Goal: Task Accomplishment & Management: Use online tool/utility

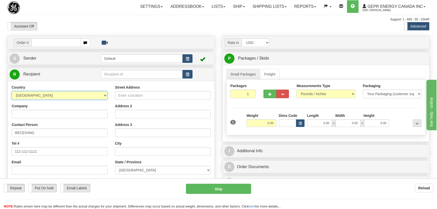
click at [75, 95] on select "AFGHANISTAN ALAND ISLANDS ALBANIA ALGERIA AMERICAN SAMOA ANDORRA ANGOLA ANGUILL…" at bounding box center [60, 95] width 96 height 9
select select "US"
click at [12, 91] on select "AFGHANISTAN ALAND ISLANDS ALBANIA ALGERIA AMERICAN SAMOA ANDORRA ANGOLA ANGUILL…" at bounding box center [60, 95] width 96 height 9
drag, startPoint x: 89, startPoint y: 111, endPoint x: 97, endPoint y: 109, distance: 7.8
click at [89, 111] on input "Company" at bounding box center [60, 114] width 96 height 9
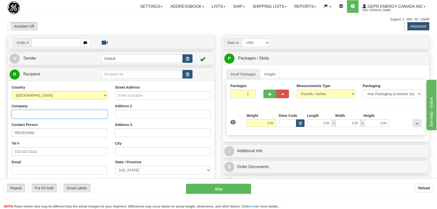
paste input "RUSSELECTRIC, INC"
type input "RUSSELECTRIC, INC"
click at [191, 90] on div "Street Address" at bounding box center [163, 92] width 96 height 15
click at [188, 96] on input "Street Address" at bounding box center [163, 95] width 96 height 9
paste input "99 INDUSTRIAL PARK RD"
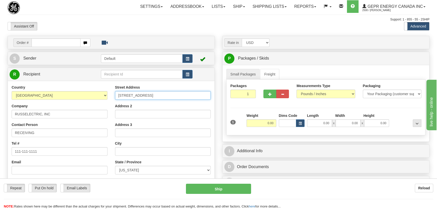
type input "99 INDUSTRIAL PARK RD"
drag, startPoint x: 331, startPoint y: 129, endPoint x: 335, endPoint y: 127, distance: 4.2
click at [339, 128] on div "1 Weight 0.00 Dims Code 0.00" at bounding box center [326, 122] width 194 height 18
drag, startPoint x: 325, startPoint y: 126, endPoint x: 334, endPoint y: 130, distance: 9.5
click at [334, 130] on div "1 Weight 0.00 Dims Code 0.00" at bounding box center [326, 122] width 194 height 18
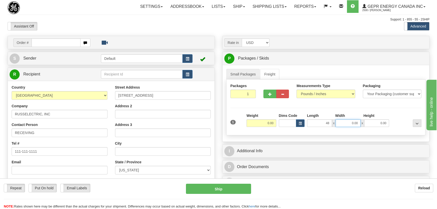
type input "48.00"
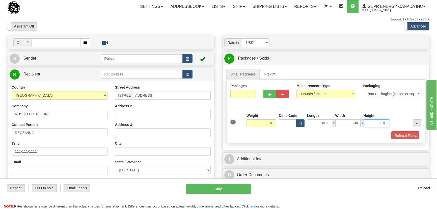
type input "40.00"
type input "37.00"
click at [273, 133] on div "Refresh Rates" at bounding box center [326, 135] width 194 height 9
drag, startPoint x: 266, startPoint y: 124, endPoint x: 277, endPoint y: 124, distance: 11.1
click at [277, 124] on div "1 Weight 0.00 Dims Code x x" at bounding box center [326, 122] width 194 height 18
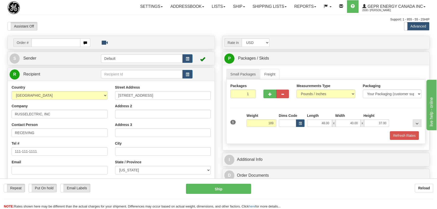
type input "189.00"
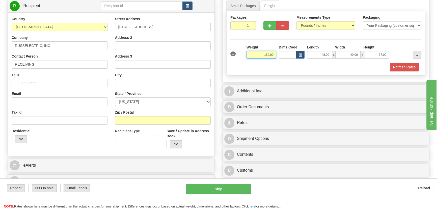
scroll to position [69, 0]
click at [150, 121] on input "Zip / Postal" at bounding box center [163, 120] width 96 height 9
paste input "02043"
type input "02043"
click at [68, 140] on div "Residential Yes No" at bounding box center [59, 137] width 103 height 19
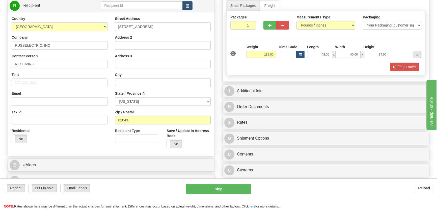
type input "HINGHAM"
select select "MA"
click at [151, 43] on input "Address 2" at bounding box center [163, 45] width 96 height 9
paste input "South Shore Park"
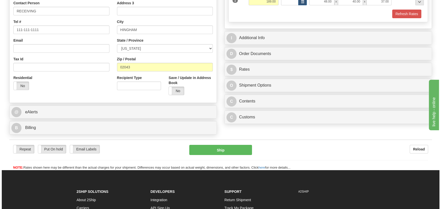
scroll to position [138, 0]
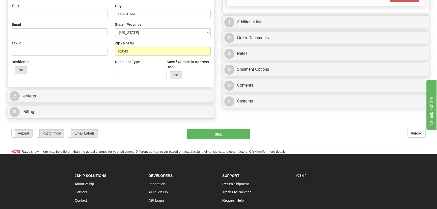
type input "South Shore Park"
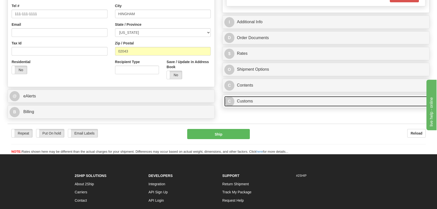
click at [335, 101] on link "C Customs" at bounding box center [325, 101] width 203 height 10
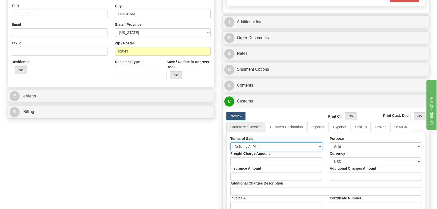
click at [268, 143] on select "Free Carrier Free On Board Ex Works Delivered Duty Unpaid Delivered Duty Paid C…" at bounding box center [276, 146] width 92 height 9
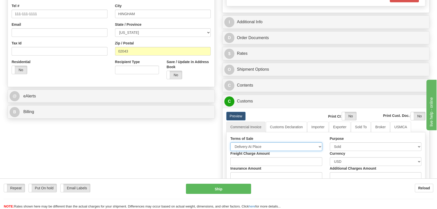
select select "7"
click at [230, 142] on select "Free Carrier Free On Board Ex Works Delivered Duty Unpaid Delivered Duty Paid C…" at bounding box center [276, 146] width 92 height 9
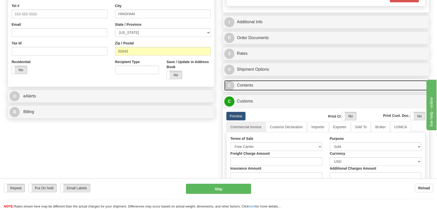
click at [307, 84] on link "C Contents" at bounding box center [325, 85] width 203 height 10
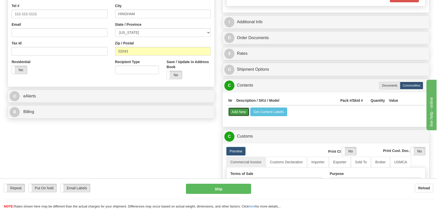
click at [238, 109] on button "Add New" at bounding box center [238, 112] width 21 height 9
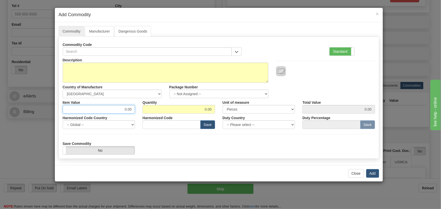
click at [142, 115] on div "Description Country of Manufacture -- Unknown -- AFGHANISTAN ALAND ISLANDS ALBA…" at bounding box center [219, 105] width 312 height 99
paste input "1.474,47"
type input "1474.47"
click at [336, 51] on label "Standard" at bounding box center [341, 51] width 25 height 8
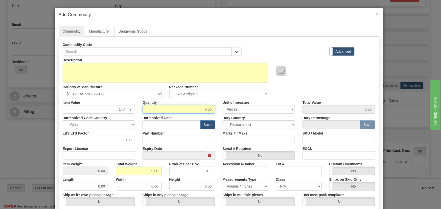
drag, startPoint x: 200, startPoint y: 106, endPoint x: 224, endPoint y: 114, distance: 25.7
click at [227, 113] on div "Item Value 1474.47 Quantity 0.00 Unit of measure 3 Thousand Square Inches Adjus…" at bounding box center [219, 105] width 320 height 15
type input "60"
type input "88468.20"
drag, startPoint x: 148, startPoint y: 168, endPoint x: 161, endPoint y: 171, distance: 13.1
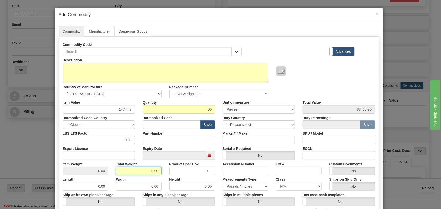
click at [161, 171] on div "Total Weight 0.00" at bounding box center [138, 167] width 53 height 15
type input "60"
type input "1.0000"
drag, startPoint x: 192, startPoint y: 125, endPoint x: 426, endPoint y: 9, distance: 261.0
click at [192, 125] on input "text" at bounding box center [171, 124] width 58 height 9
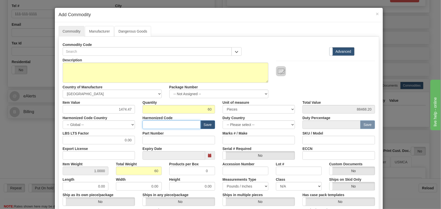
paste input "8536.49.0090"
type input "8536.49.0090"
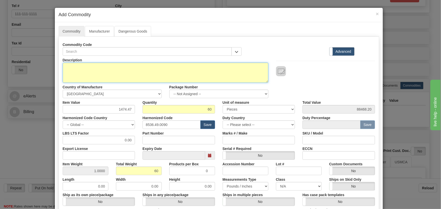
click at [136, 68] on textarea "Description" at bounding box center [165, 73] width 205 height 20
paste textarea "ERPTCS01"
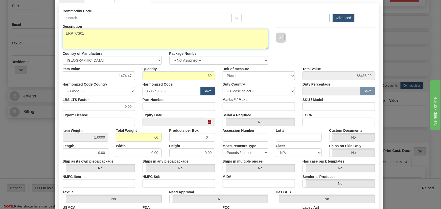
scroll to position [103, 0]
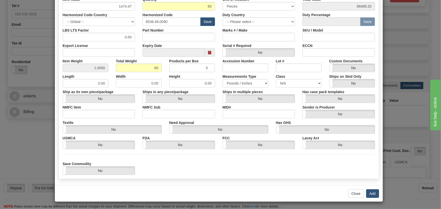
type textarea "ERPTCS01"
click at [366, 192] on button "Add" at bounding box center [372, 193] width 13 height 9
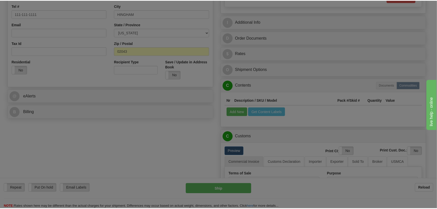
scroll to position [0, 0]
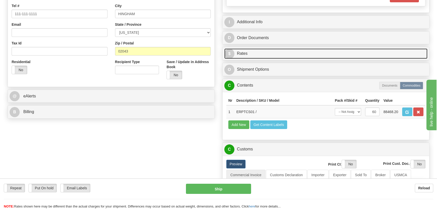
click at [341, 51] on link "$ Rates" at bounding box center [325, 53] width 203 height 10
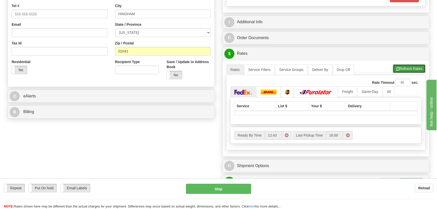
click at [404, 64] on button "Refresh Rates" at bounding box center [409, 68] width 33 height 9
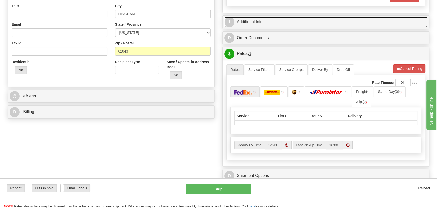
click at [353, 19] on link "I Additional Info" at bounding box center [325, 22] width 203 height 10
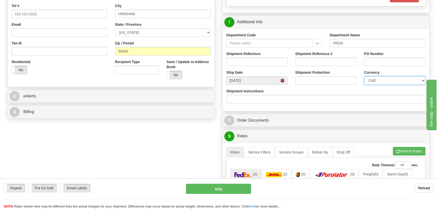
click at [376, 82] on select "CAD USD EUR ZAR RON ANG ARN AUD AUS AWG BBD BFR BGN BHD BMD BND BRC BRL CHP CKZ…" at bounding box center [394, 80] width 61 height 9
select select "1"
click at [364, 76] on select "CAD USD EUR ZAR RON ANG ARN AUD AUS AWG BBD BFR BGN BHD BMD BND BRC BRL CHP CKZ…" at bounding box center [394, 80] width 61 height 9
click at [272, 61] on input "Shipment Reference" at bounding box center [256, 62] width 61 height 9
type input "5399004890"
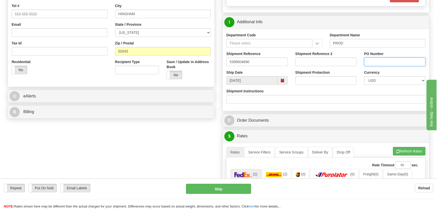
click at [387, 61] on input "PO Number" at bounding box center [394, 62] width 61 height 9
paste input "4512240934"
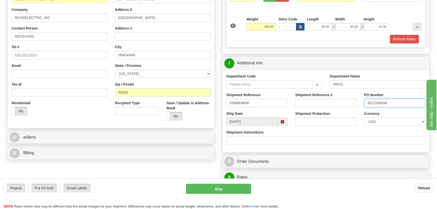
scroll to position [92, 0]
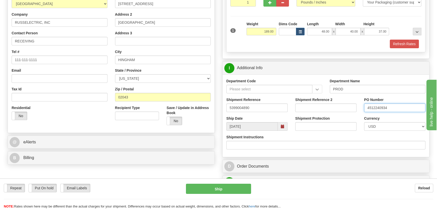
type input "4512240934"
drag, startPoint x: 261, startPoint y: 29, endPoint x: 278, endPoint y: 35, distance: 18.3
click at [278, 35] on div "1 Weight 189.00 Dims Code x" at bounding box center [326, 30] width 194 height 18
type input "289.00"
click at [325, 44] on div "Refresh Rates" at bounding box center [326, 44] width 194 height 9
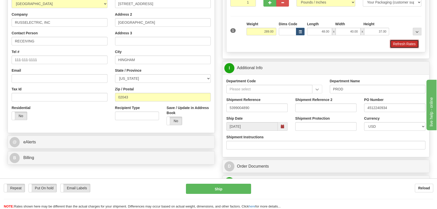
click at [399, 45] on button "Refresh Rates" at bounding box center [404, 44] width 29 height 9
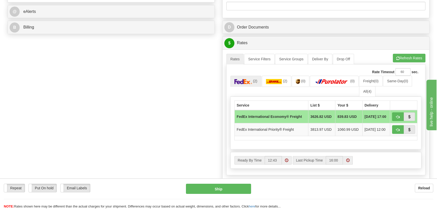
scroll to position [229, 0]
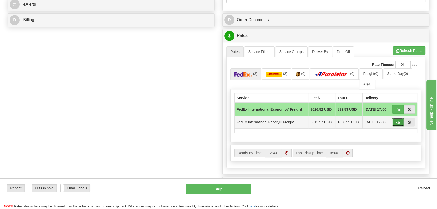
click at [398, 122] on span "button" at bounding box center [398, 122] width 4 height 3
type input "70"
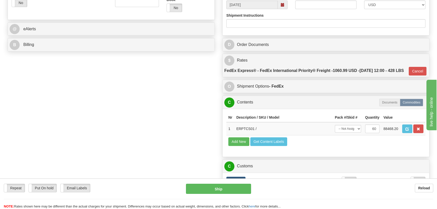
scroll to position [252, 0]
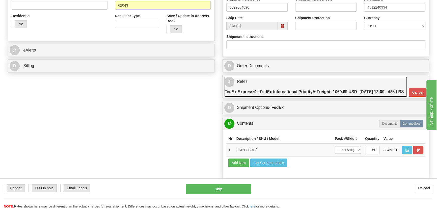
click at [346, 80] on link "$ Rates FedEx Express® - FedEx International Priority® Freight - 1060.99 USD - …" at bounding box center [315, 86] width 183 height 20
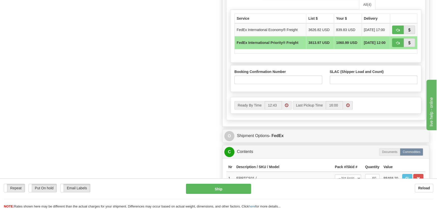
scroll to position [321, 0]
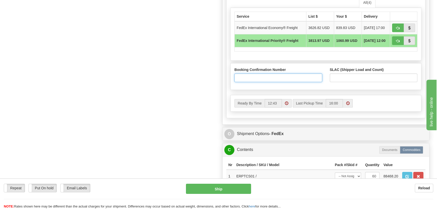
click at [274, 82] on input "Booking Confirmation Number" at bounding box center [279, 77] width 88 height 9
paste input "2526979131"
type input "2526979131"
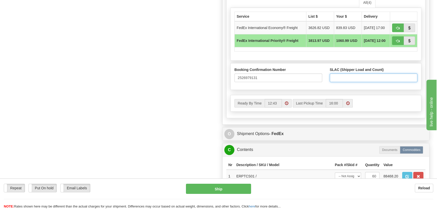
click at [335, 82] on input "SLAC (Shipper Load and Count)" at bounding box center [374, 77] width 88 height 9
type input "1"
click at [192, 77] on div "Order # S Sender Default" at bounding box center [219, 68] width 430 height 706
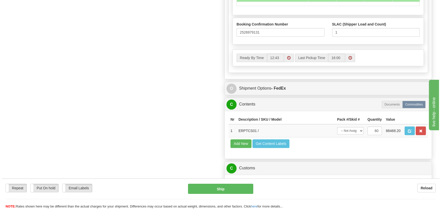
scroll to position [367, 0]
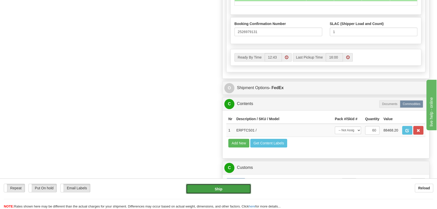
click at [222, 188] on button "Ship" at bounding box center [218, 189] width 65 height 10
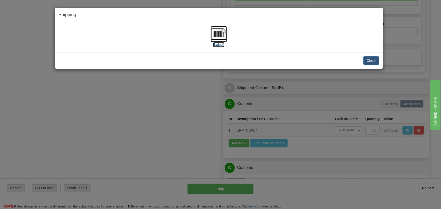
click at [223, 35] on img at bounding box center [219, 34] width 16 height 16
click at [372, 61] on button "Close" at bounding box center [371, 60] width 16 height 9
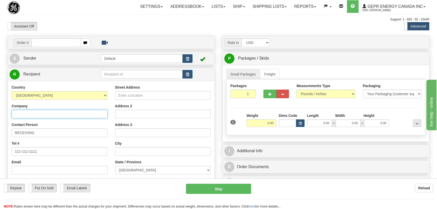
click at [83, 115] on input "Company" at bounding box center [60, 114] width 96 height 9
paste input "HYDRO-QUÉBEC"
type input "HYDRO-QUÉBEC"
click at [146, 98] on input "Street Address" at bounding box center [163, 95] width 96 height 9
paste input "11355 HENRI BOURASSA EST"
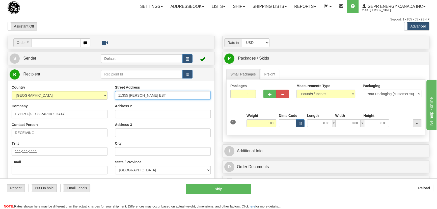
type input "11355 HENRI BOURASSA EST"
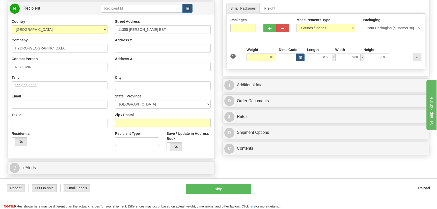
scroll to position [69, 0]
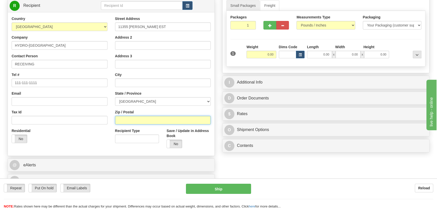
drag, startPoint x: 152, startPoint y: 120, endPoint x: 63, endPoint y: 139, distance: 92.0
click at [152, 120] on input "Zip / Postal" at bounding box center [163, 120] width 96 height 9
paste input "H1A 1A1"
type input "H1A 1A1"
drag, startPoint x: 70, startPoint y: 138, endPoint x: 263, endPoint y: 59, distance: 208.0
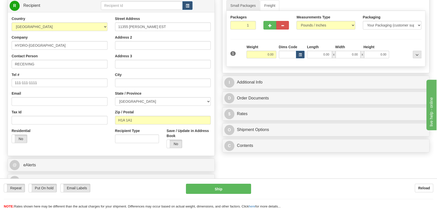
click at [83, 133] on div "Residential Yes No" at bounding box center [59, 137] width 103 height 19
type input "MONTREAL"
select select "QC"
drag, startPoint x: 243, startPoint y: 24, endPoint x: 253, endPoint y: 29, distance: 10.6
click at [250, 26] on input "1" at bounding box center [242, 25] width 25 height 9
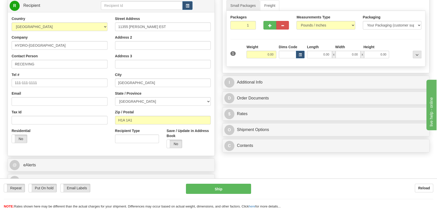
click at [258, 36] on div "Packages 1 1 Measurements Type" at bounding box center [325, 39] width 199 height 56
drag, startPoint x: 248, startPoint y: 24, endPoint x: 258, endPoint y: 30, distance: 12.0
click at [258, 29] on div "Packages 1 1" at bounding box center [243, 24] width 33 height 19
click at [262, 38] on div "Packages 1 1 Measurements Type" at bounding box center [325, 39] width 199 height 56
click at [258, 56] on input "0.00" at bounding box center [262, 55] width 30 height 8
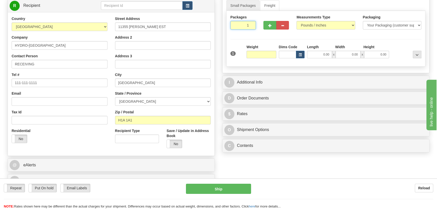
type input "0.00"
drag, startPoint x: 245, startPoint y: 26, endPoint x: 259, endPoint y: 38, distance: 18.5
click at [257, 33] on div "Packages 1 1" at bounding box center [243, 24] width 33 height 19
drag, startPoint x: 239, startPoint y: 24, endPoint x: 267, endPoint y: 31, distance: 28.4
click at [267, 31] on div "Packages 44444 1" at bounding box center [326, 24] width 199 height 19
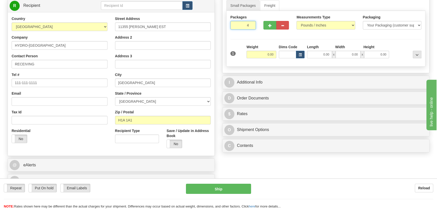
type input "4"
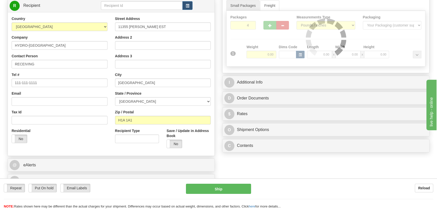
click at [265, 40] on div "Packages 4 1 Measurements Type" at bounding box center [325, 39] width 199 height 56
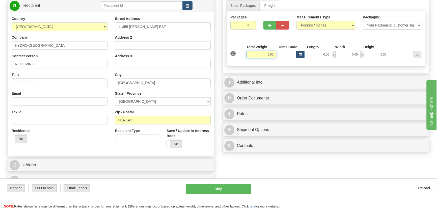
click at [266, 53] on input "0.00" at bounding box center [262, 55] width 30 height 8
type input "152.00"
drag, startPoint x: 407, startPoint y: 44, endPoint x: 401, endPoint y: 66, distance: 22.9
click at [407, 44] on div at bounding box center [407, 51] width 32 height 14
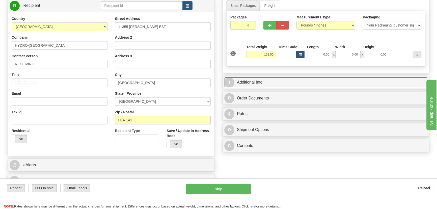
click at [399, 77] on link "I Additional Info" at bounding box center [325, 82] width 203 height 10
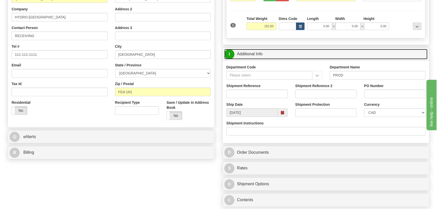
scroll to position [138, 0]
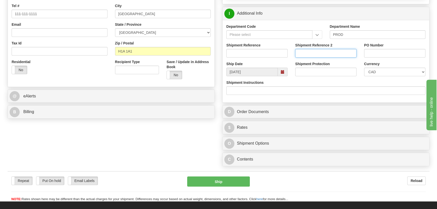
click at [342, 53] on input "Shipment Reference 2" at bounding box center [325, 53] width 61 height 9
click at [275, 53] on input "Shipment Reference" at bounding box center [256, 53] width 61 height 9
paste input "H1A 1A1"
type input "H1A 1A1"
click at [378, 50] on input "PO Number" at bounding box center [394, 53] width 61 height 9
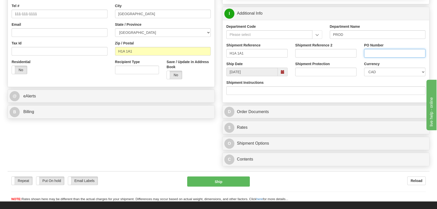
paste input "4513385795"
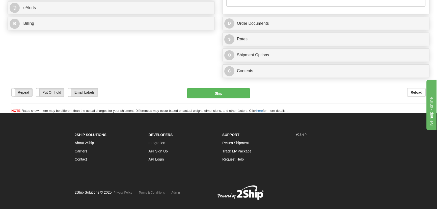
scroll to position [229, 0]
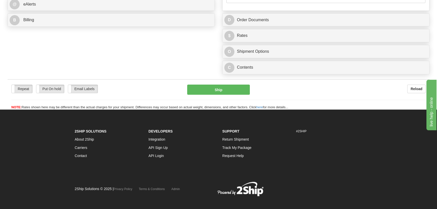
type input "4513385795"
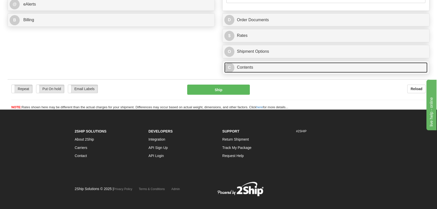
click at [306, 66] on link "C Contents" at bounding box center [325, 67] width 203 height 10
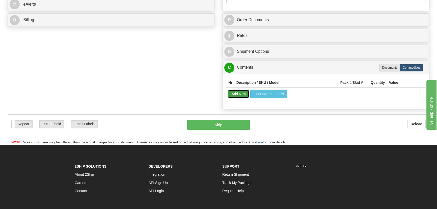
click at [236, 93] on button "Add New" at bounding box center [238, 94] width 21 height 9
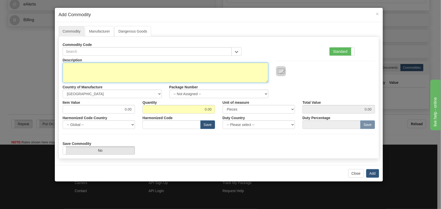
click at [224, 70] on textarea "Description" at bounding box center [165, 73] width 205 height 20
paste textarea "B90T04HMHF8NH4CL8NN4CS8NU6TWXX"
type textarea "B90T04HMHF8NH4CL8NN4CS8NU6TWXX"
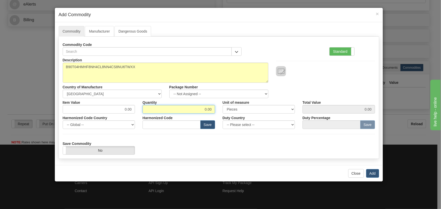
drag, startPoint x: 200, startPoint y: 108, endPoint x: 223, endPoint y: 115, distance: 23.7
click at [221, 114] on div "Description B90T04HMHF8NH4CL8NN4CS8NU6TWXX Country of Manufacture -- Unknown --…" at bounding box center [219, 105] width 312 height 99
type input "1"
click at [374, 173] on button "Add" at bounding box center [372, 173] width 13 height 9
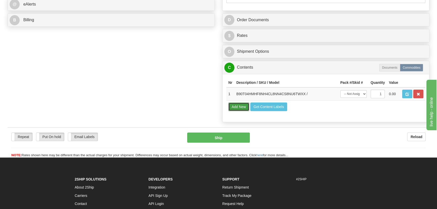
click at [235, 105] on button "Add New" at bounding box center [238, 106] width 21 height 9
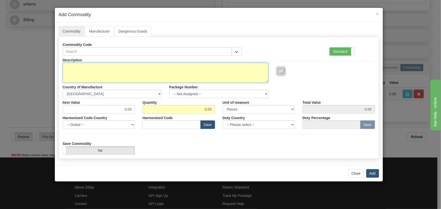
click at [202, 71] on textarea "Description" at bounding box center [165, 73] width 205 height 20
paste textarea "C70T03HMHF8LH67M8VP4AU8VW6T"
type textarea "C70T03HMHF8LH67M8VP4AU8VW6T"
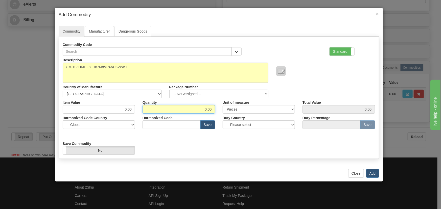
drag, startPoint x: 214, startPoint y: 113, endPoint x: 220, endPoint y: 114, distance: 6.0
click at [218, 113] on div "Item Value 0.00 Quantity 0.00 Unit of measure 3 Thousand Square Inches Adjustme…" at bounding box center [219, 105] width 320 height 15
drag, startPoint x: 205, startPoint y: 110, endPoint x: 228, endPoint y: 118, distance: 23.8
click at [228, 118] on div "Description C70T03HMHF8LH67M8VP4AU8VW6T Country of Manufacture -- Unknown -- AF…" at bounding box center [219, 105] width 312 height 99
type input "2"
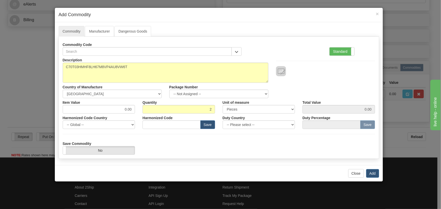
drag, startPoint x: 266, startPoint y: 140, endPoint x: 283, endPoint y: 142, distance: 17.3
click at [266, 140] on div "Save Commodity Yes No" at bounding box center [219, 146] width 320 height 15
click at [374, 172] on button "Add" at bounding box center [372, 173] width 13 height 9
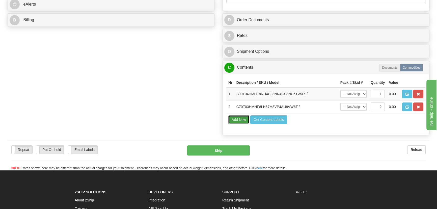
click at [239, 120] on button "Add New" at bounding box center [238, 119] width 21 height 9
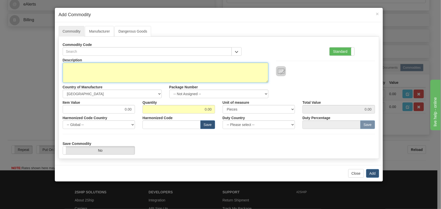
click at [216, 75] on textarea "Description" at bounding box center [165, 73] width 205 height 20
paste textarea "T60T22HMHF8NH4AM8NP6EU8LW4A"
type textarea "T60T22HMHF8NH4AM8NP6EU8LW4A"
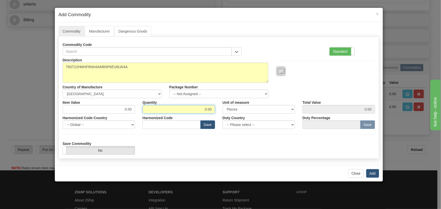
drag, startPoint x: 197, startPoint y: 109, endPoint x: 235, endPoint y: 121, distance: 39.6
click at [235, 121] on div "Description T60T22HMHF8NH4AM8NP6EU8LW4A Country of Manufacture -- Unknown -- AF…" at bounding box center [219, 105] width 312 height 99
type input "1"
drag, startPoint x: 308, startPoint y: 145, endPoint x: 316, endPoint y: 146, distance: 7.7
click at [308, 145] on div "Save Commodity Yes No" at bounding box center [219, 146] width 320 height 15
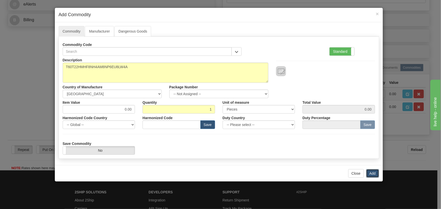
click at [371, 173] on button "Add" at bounding box center [372, 173] width 13 height 9
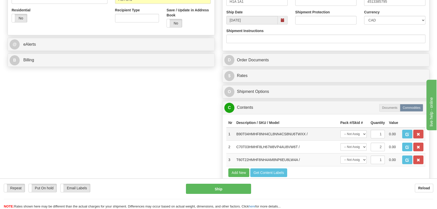
scroll to position [184, 0]
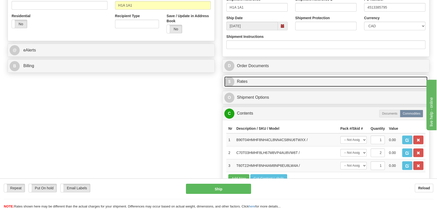
click at [356, 80] on link "$ Rates" at bounding box center [325, 81] width 203 height 10
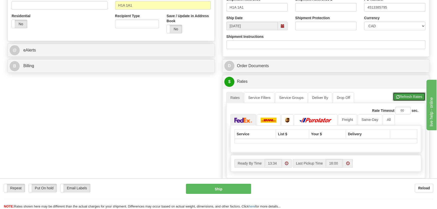
click at [405, 96] on button "Refresh Rates" at bounding box center [409, 96] width 33 height 9
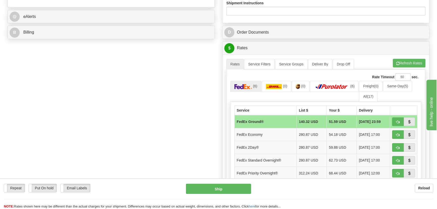
scroll to position [229, 0]
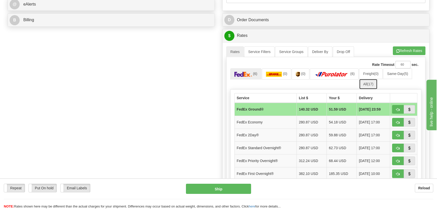
click at [367, 85] on link "All (17)" at bounding box center [368, 84] width 18 height 11
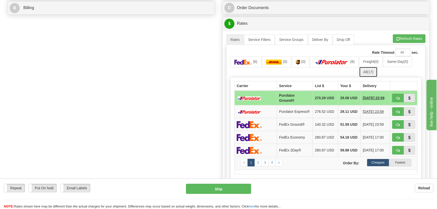
scroll to position [252, 0]
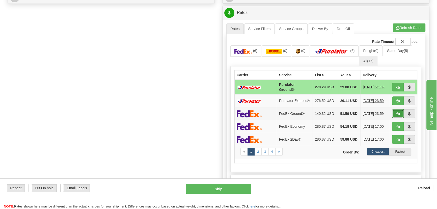
click at [396, 114] on span "button" at bounding box center [398, 113] width 4 height 3
type input "92"
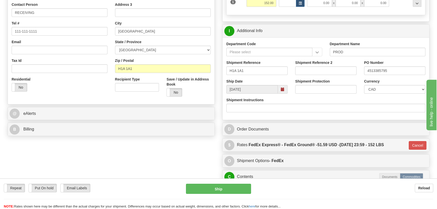
scroll to position [115, 0]
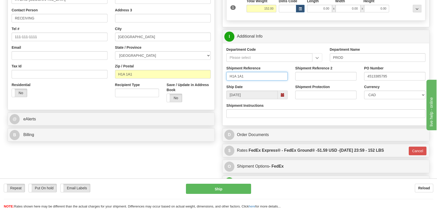
drag, startPoint x: 263, startPoint y: 75, endPoint x: 157, endPoint y: 71, distance: 106.1
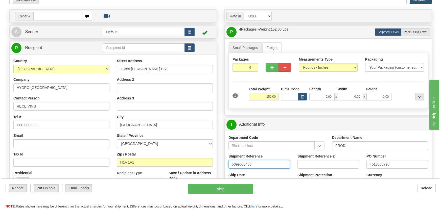
scroll to position [23, 0]
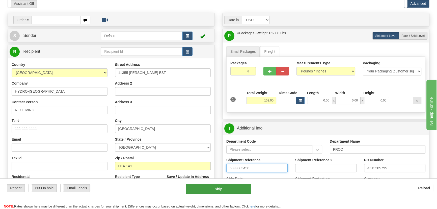
type input "5399005456"
click at [230, 187] on button "Ship" at bounding box center [218, 189] width 65 height 10
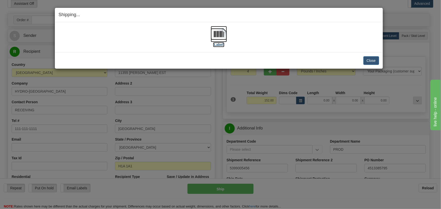
click at [223, 35] on img at bounding box center [219, 34] width 16 height 16
click at [370, 62] on button "Close" at bounding box center [371, 60] width 16 height 9
